Goal: Task Accomplishment & Management: Complete application form

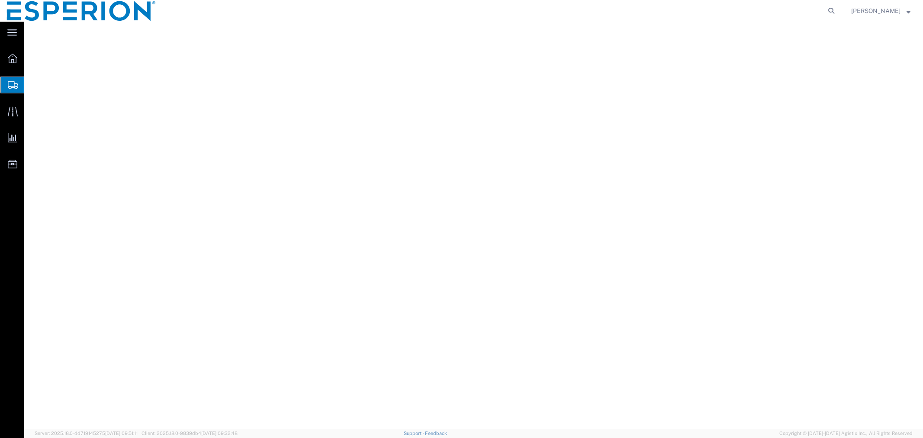
select select "PSNS"
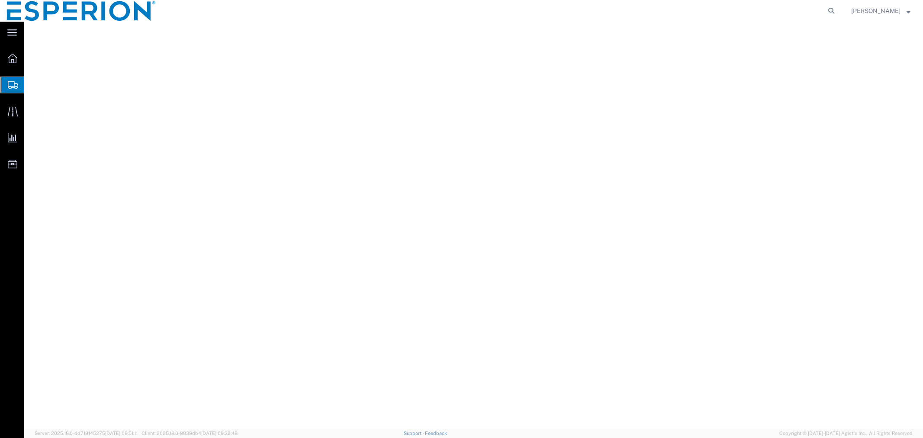
select select "PSNS"
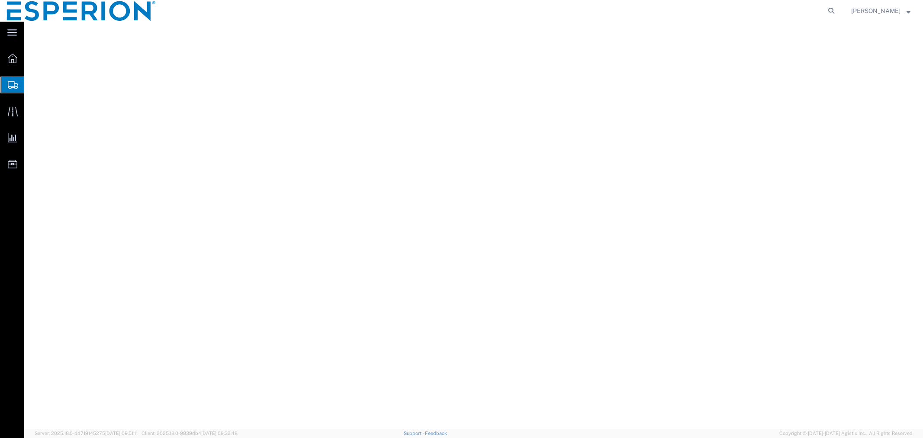
select select "PSNS"
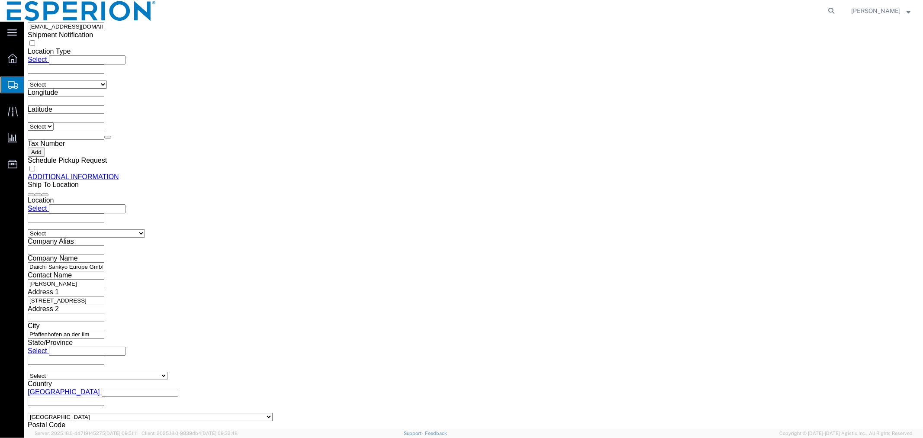
scroll to position [1201, 0]
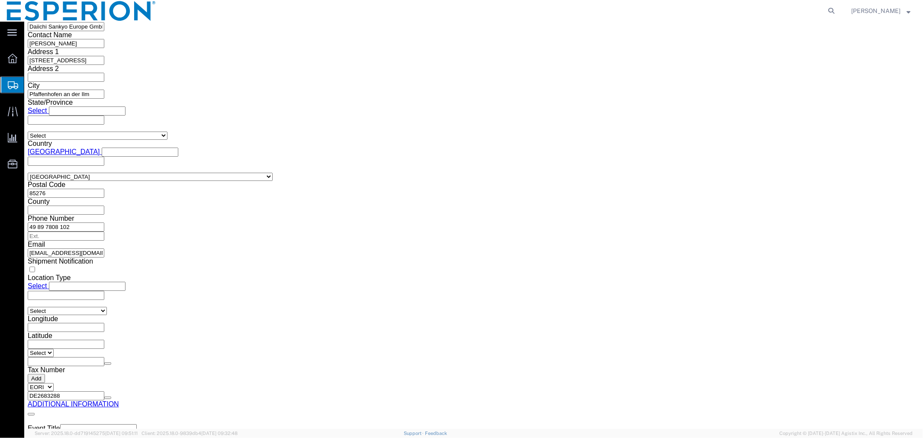
click button "Rate Shipment"
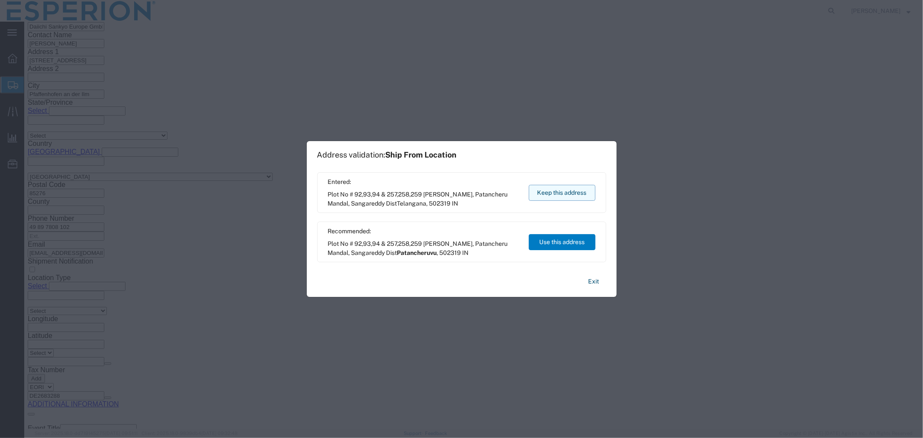
click at [577, 192] on button "Keep this address" at bounding box center [562, 193] width 67 height 16
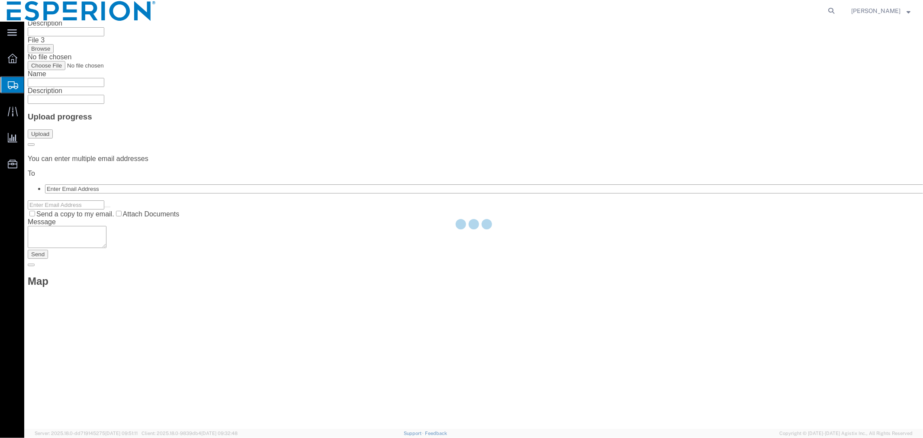
scroll to position [0, 0]
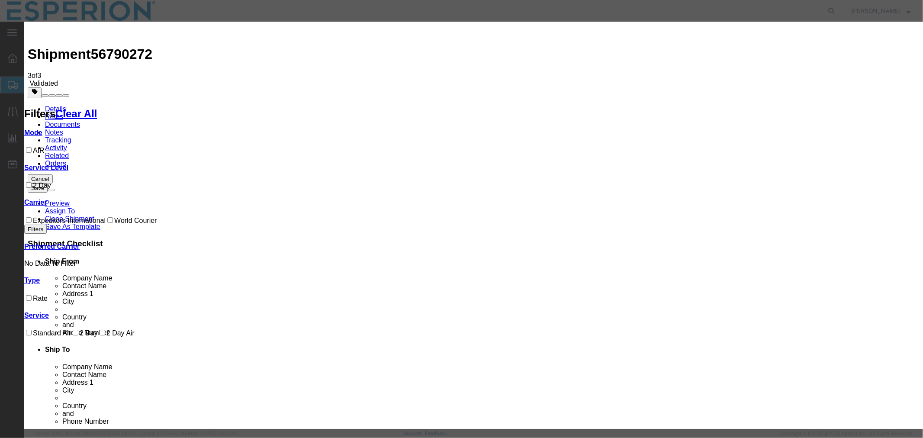
select select "59"
select select "553"
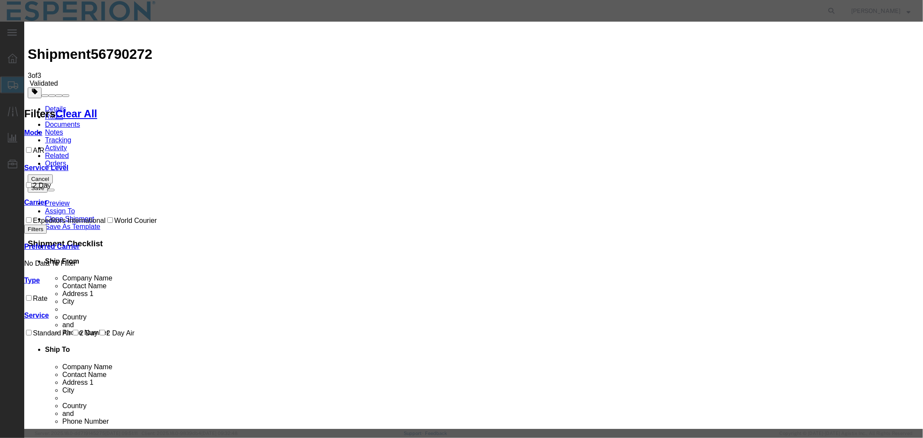
paste input "42C0057721"
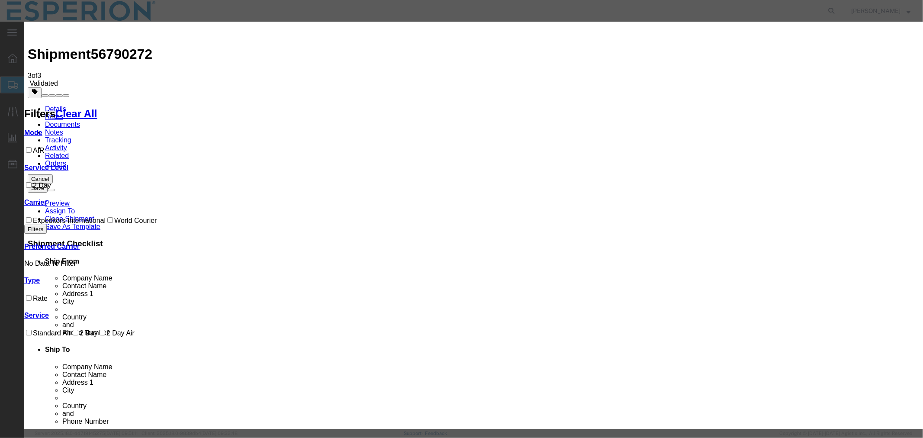
type input "42C0057721"
type input "ABREAUX"
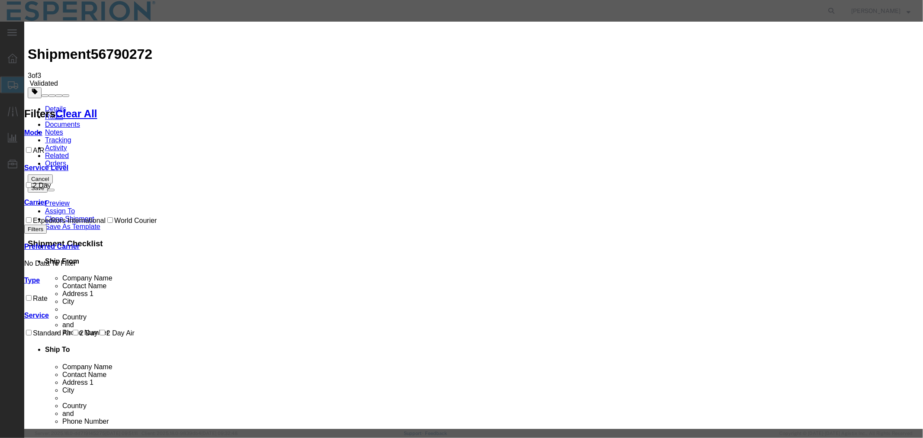
type input "[PHONE_NUMBER]"
type input "[DATE]"
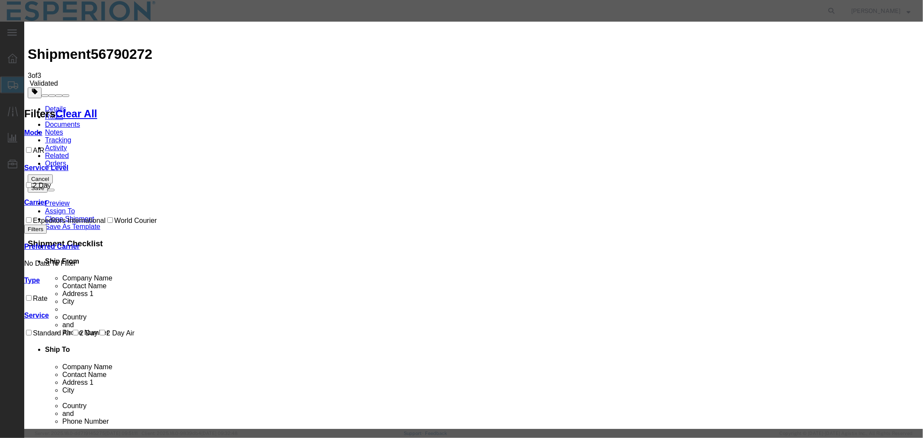
type input "[DATE]"
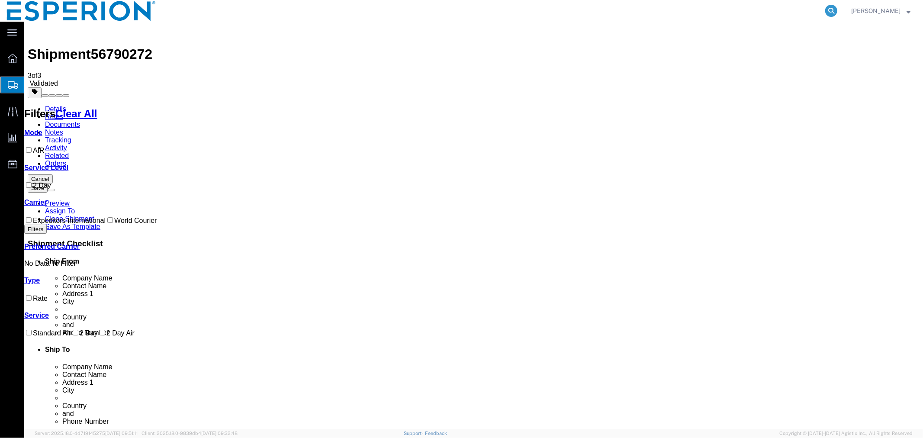
click at [832, 15] on icon at bounding box center [831, 11] width 12 height 12
click at [667, 15] on input "search" at bounding box center [693, 10] width 263 height 21
paste input "42C0057721"
type input "42C0057721"
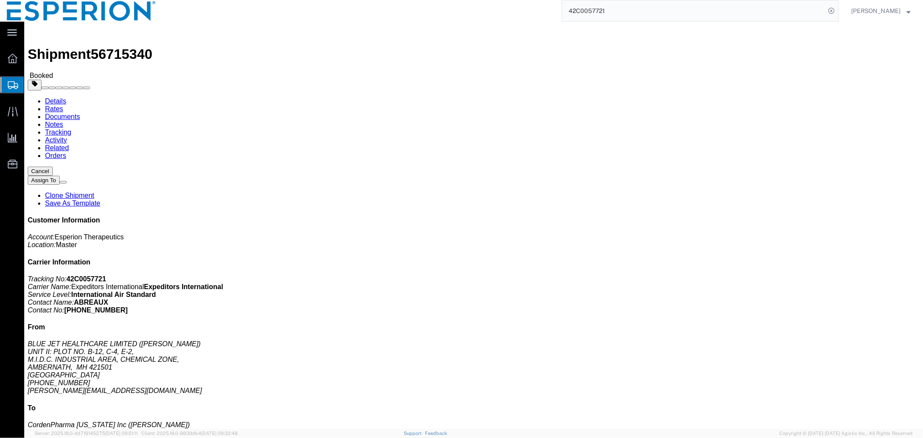
click img
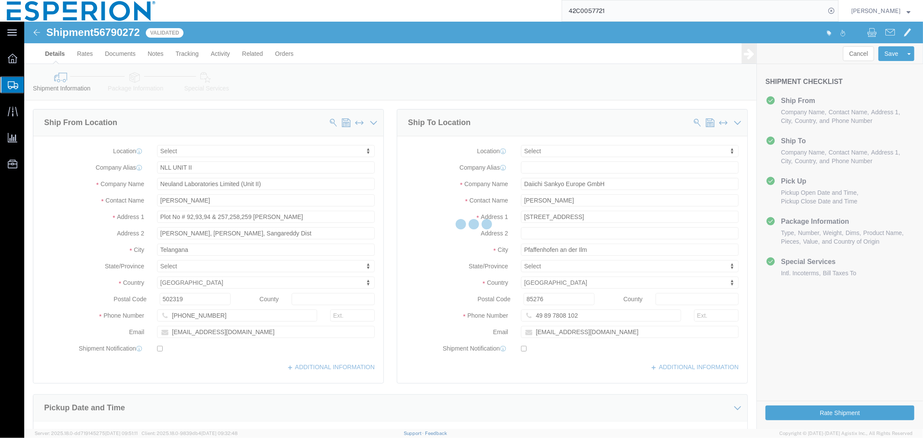
select select
